Goal: Complete application form: Complete application form

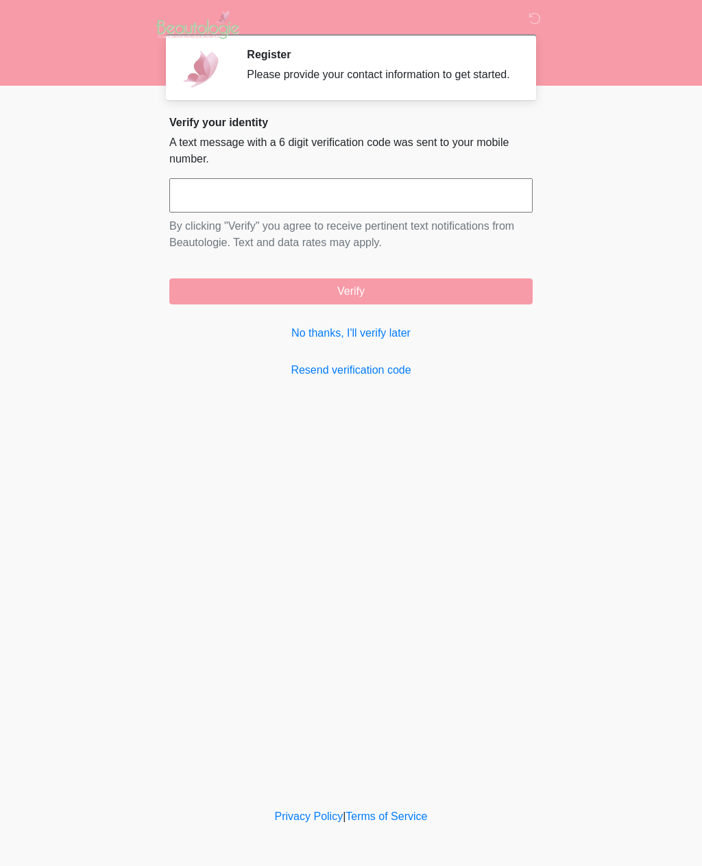
click at [443, 203] on input "text" at bounding box center [350, 195] width 363 height 34
type input "******"
click at [424, 302] on button "Verify" at bounding box center [350, 291] width 363 height 26
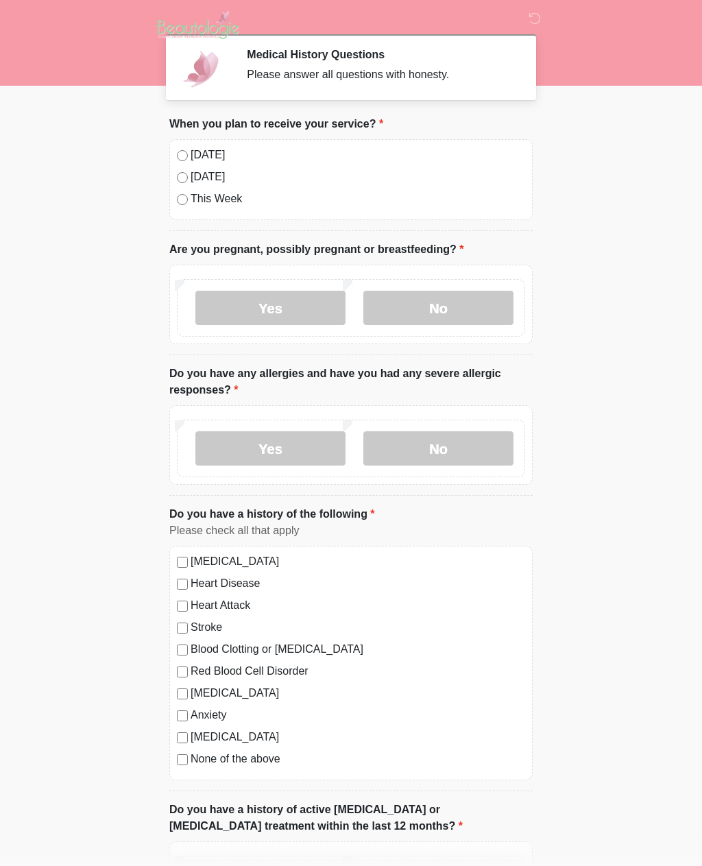
click at [199, 151] on label "Today" at bounding box center [358, 155] width 334 height 16
click at [411, 302] on label "No" at bounding box center [438, 308] width 150 height 34
click at [443, 452] on label "No" at bounding box center [438, 448] width 150 height 34
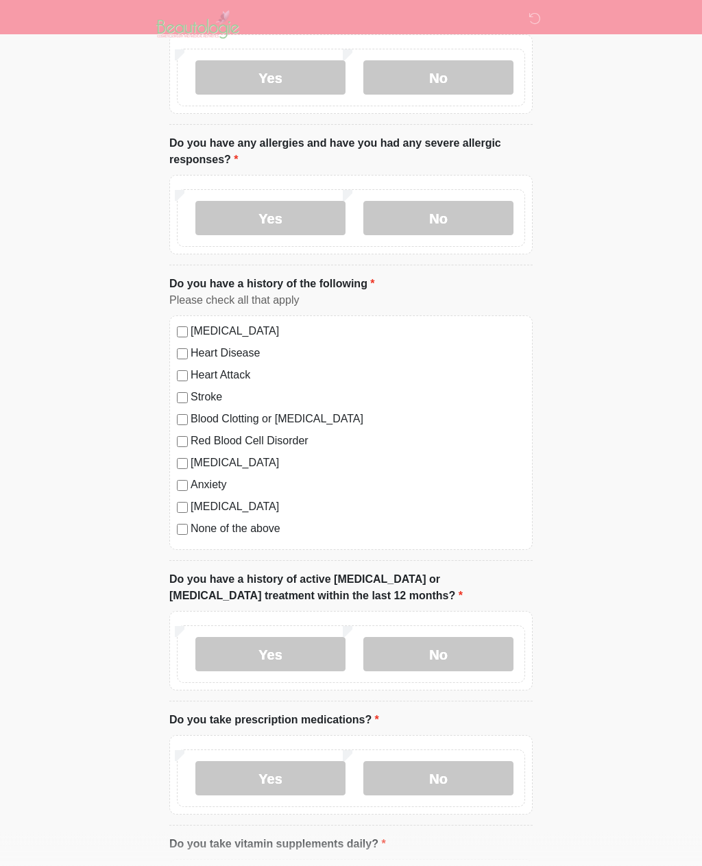
scroll to position [230, 0]
click at [250, 528] on label "None of the above" at bounding box center [358, 529] width 334 height 16
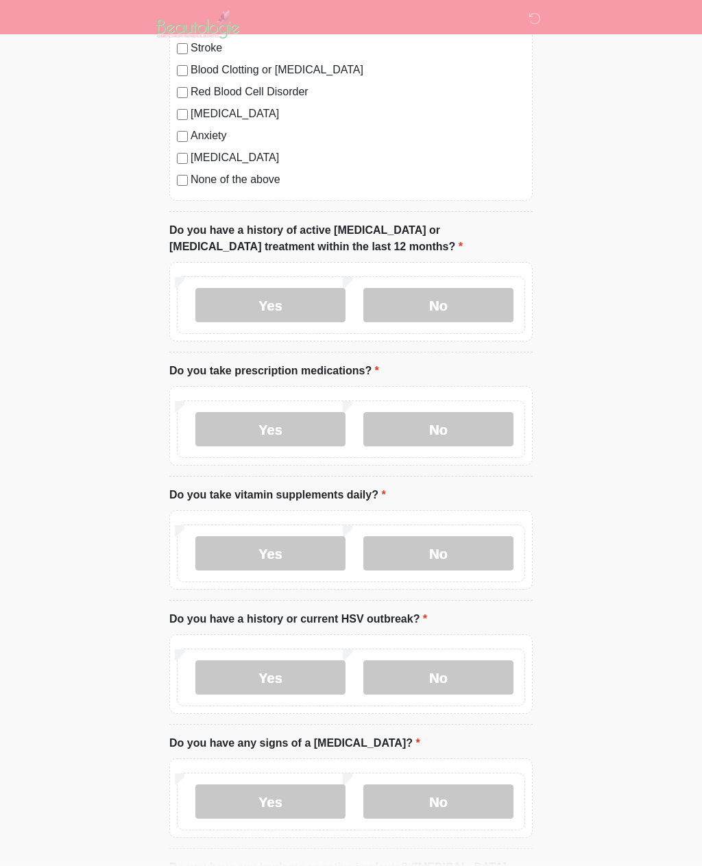
scroll to position [582, 0]
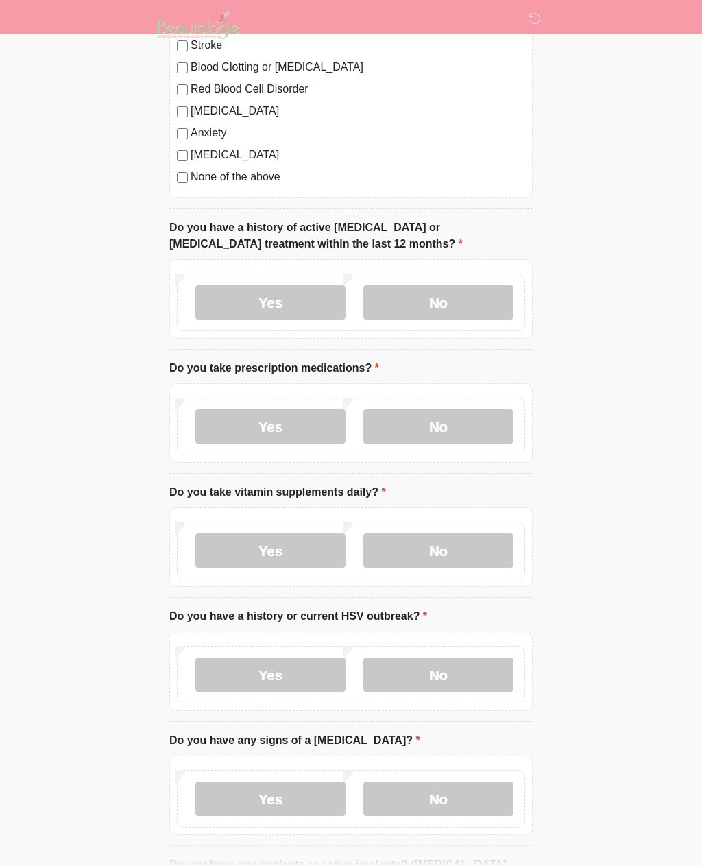
click at [454, 306] on label "No" at bounding box center [438, 302] width 150 height 34
click at [279, 419] on label "Yes" at bounding box center [270, 426] width 150 height 34
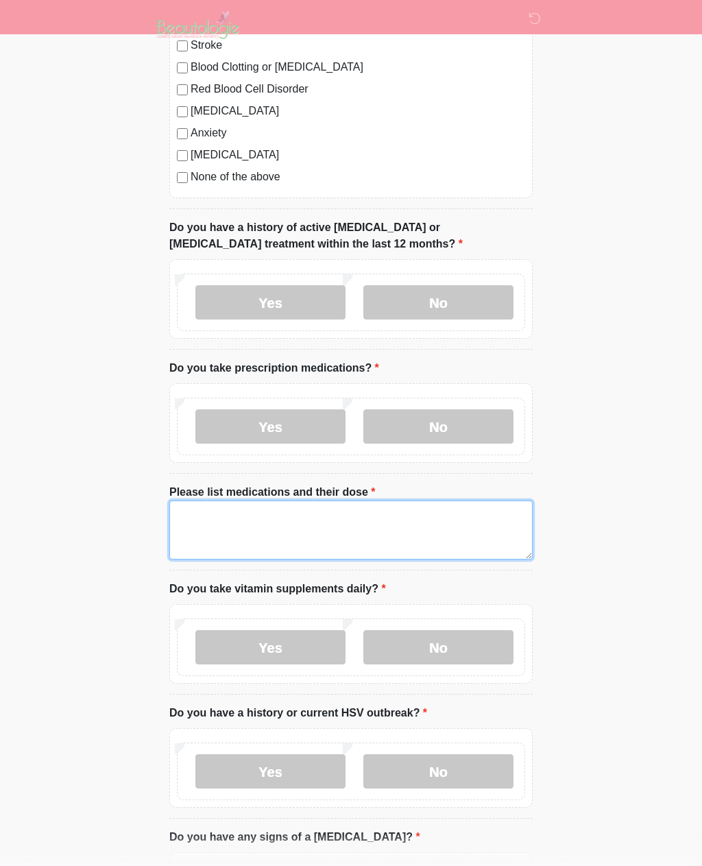
click at [365, 533] on textarea "Please list medications and their dose" at bounding box center [350, 529] width 363 height 59
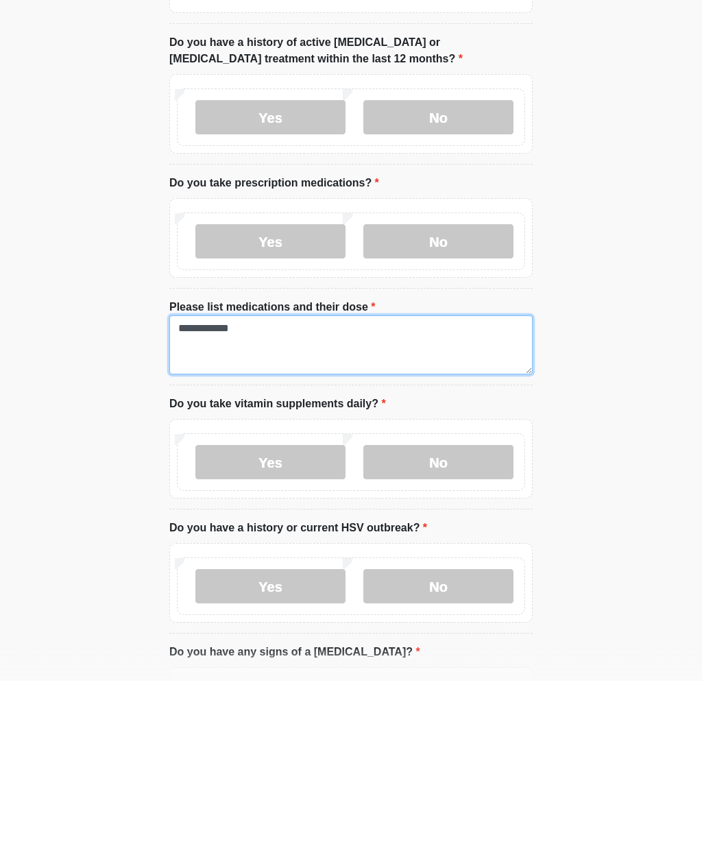
type textarea "**********"
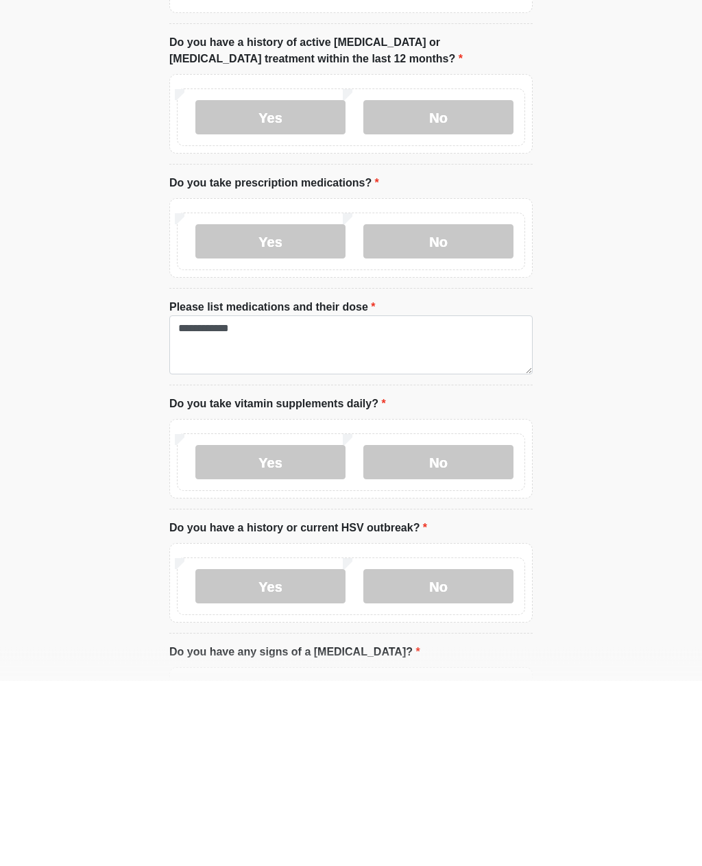
click at [463, 631] on label "No" at bounding box center [438, 648] width 150 height 34
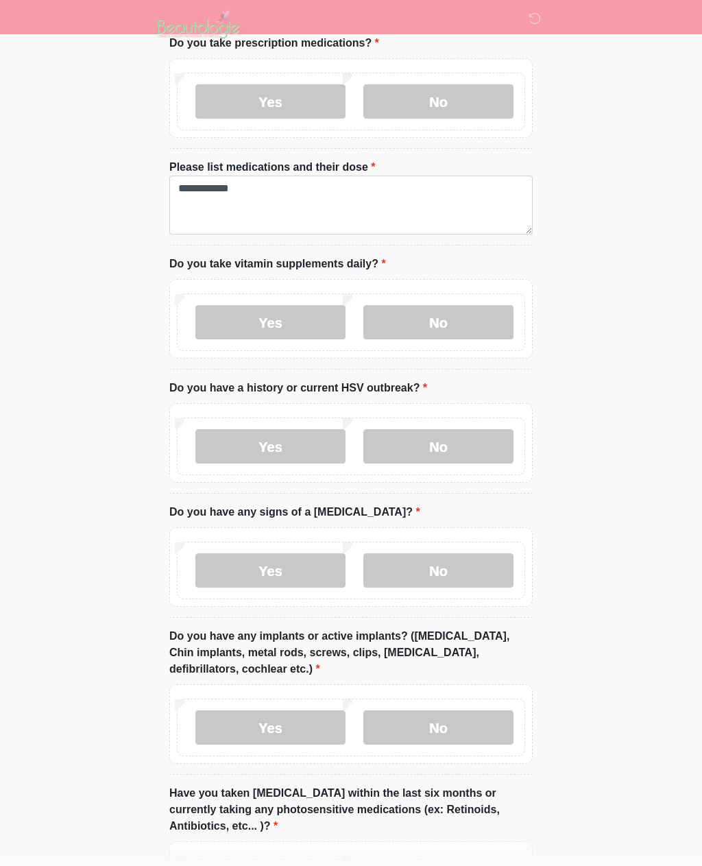
scroll to position [908, 0]
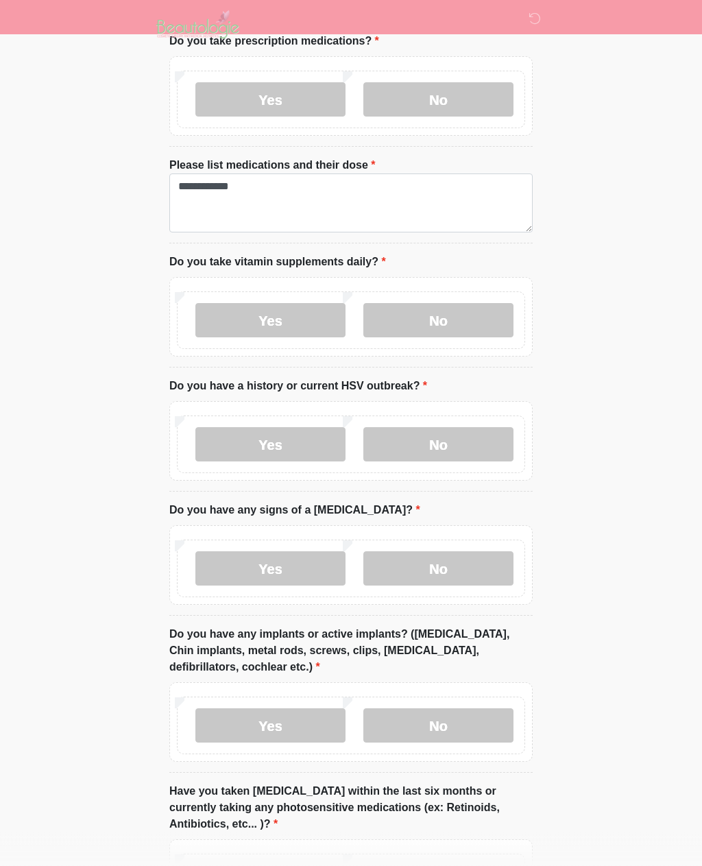
click at [413, 428] on label "No" at bounding box center [438, 445] width 150 height 34
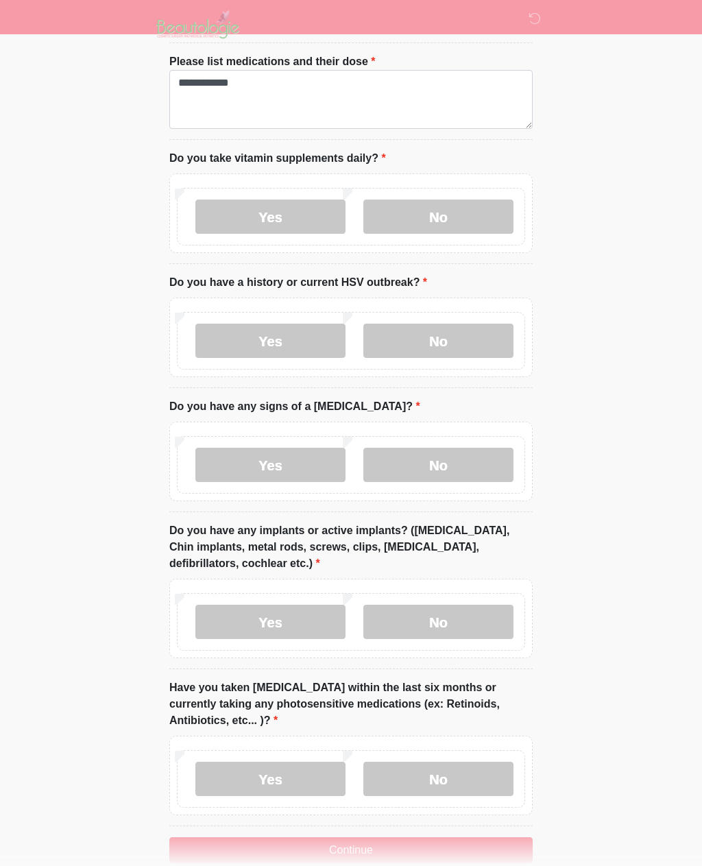
scroll to position [1012, 0]
click at [456, 468] on label "No" at bounding box center [438, 465] width 150 height 34
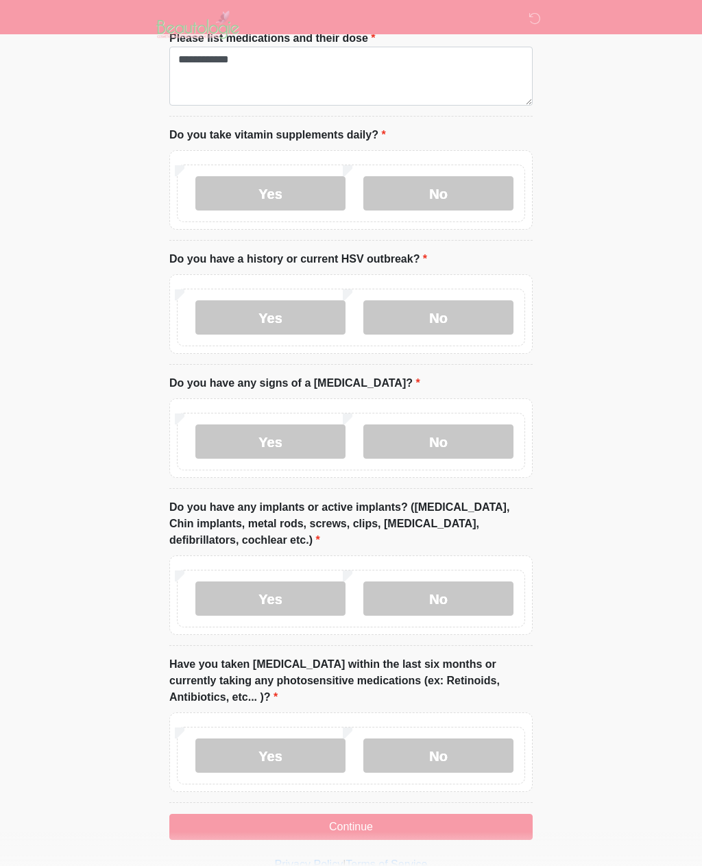
click at [468, 594] on label "No" at bounding box center [438, 598] width 150 height 34
click at [457, 758] on label "No" at bounding box center [438, 755] width 150 height 34
click at [446, 824] on button "Continue" at bounding box center [350, 827] width 363 height 26
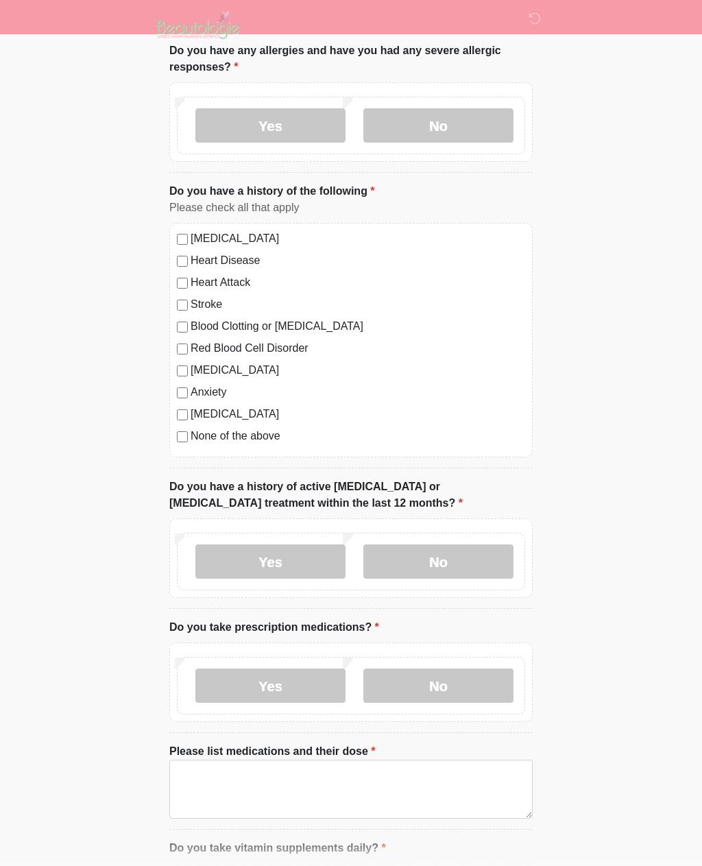
scroll to position [0, 0]
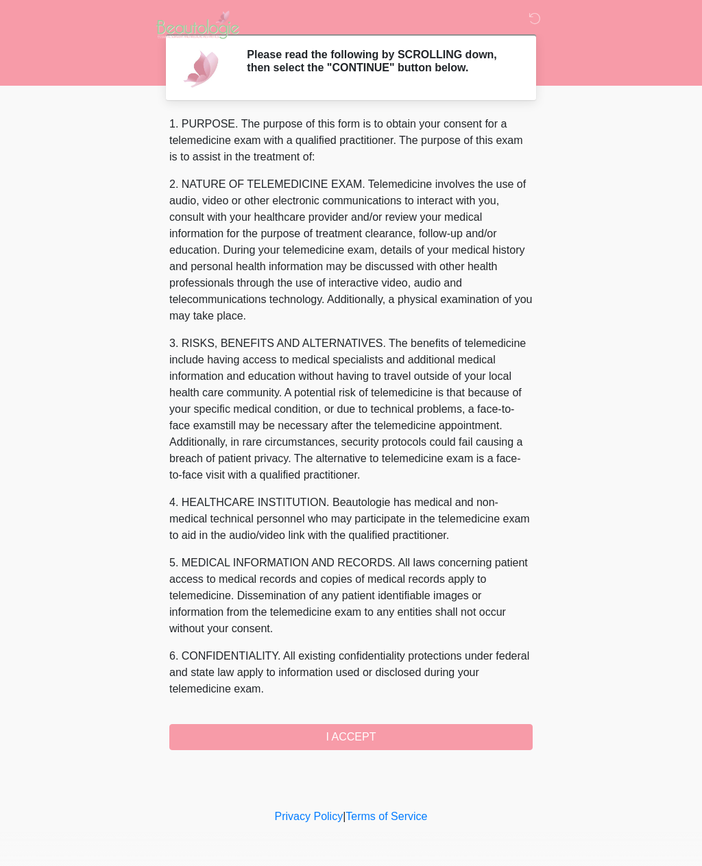
click at [504, 742] on button "I ACCEPT" at bounding box center [350, 737] width 363 height 26
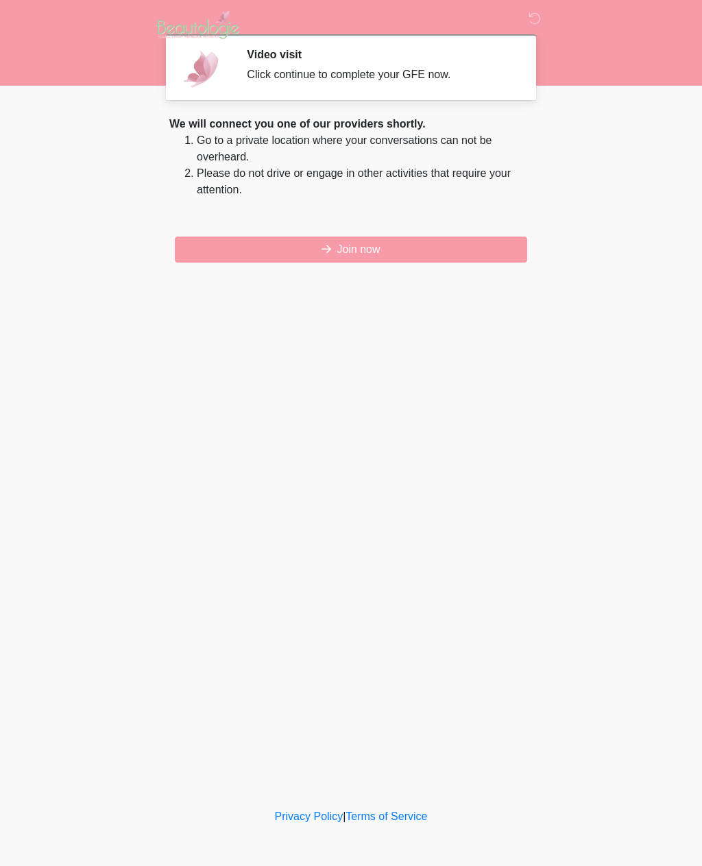
click at [500, 255] on button "Join now" at bounding box center [351, 249] width 352 height 26
